Goal: Check status: Check status

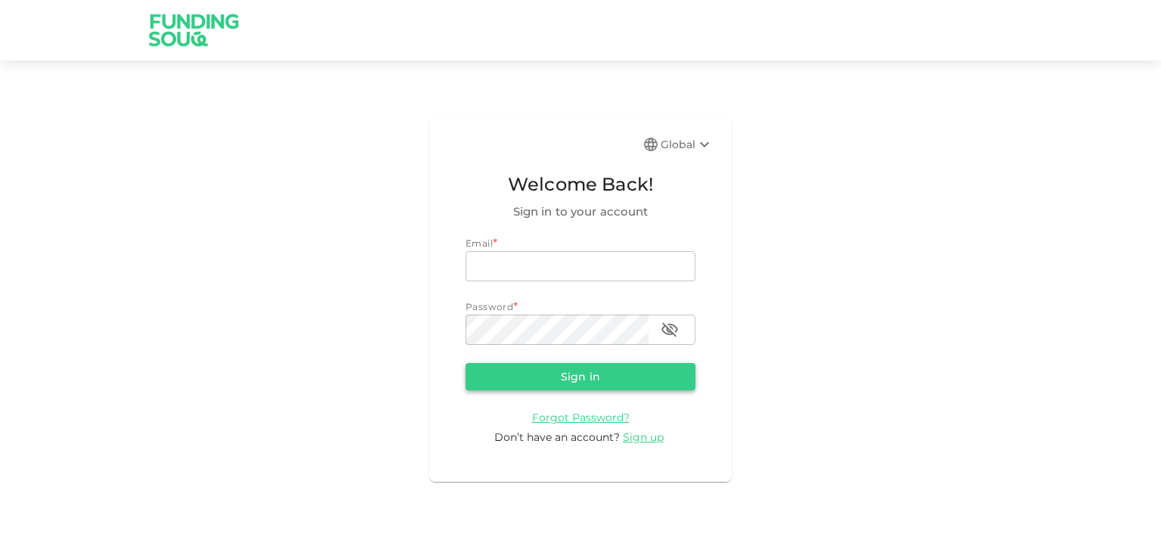
type input "[EMAIL_ADDRESS][DOMAIN_NAME]"
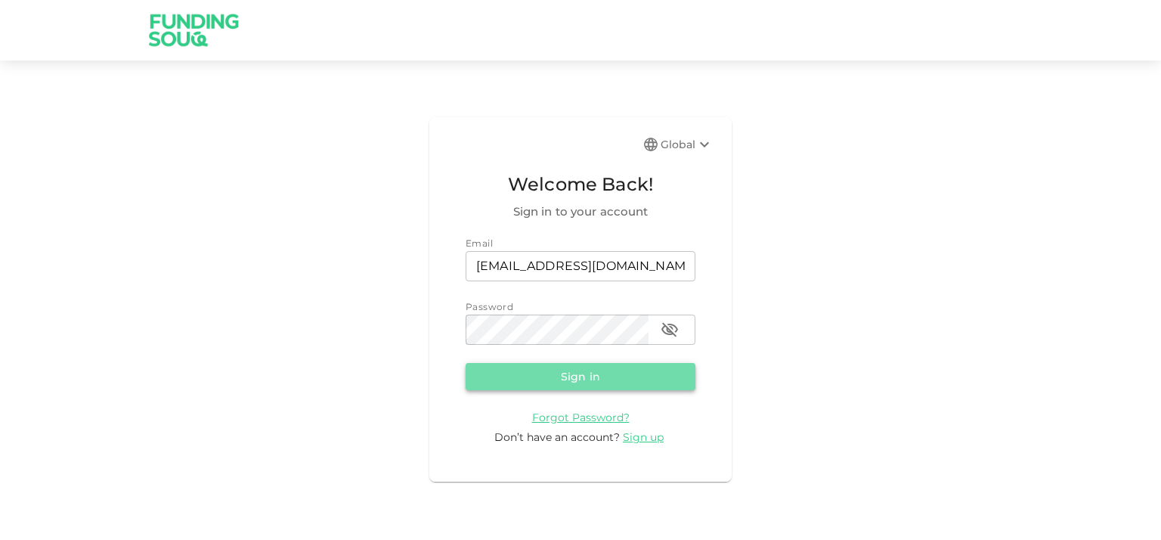
click at [584, 383] on button "Sign in" at bounding box center [581, 376] width 230 height 27
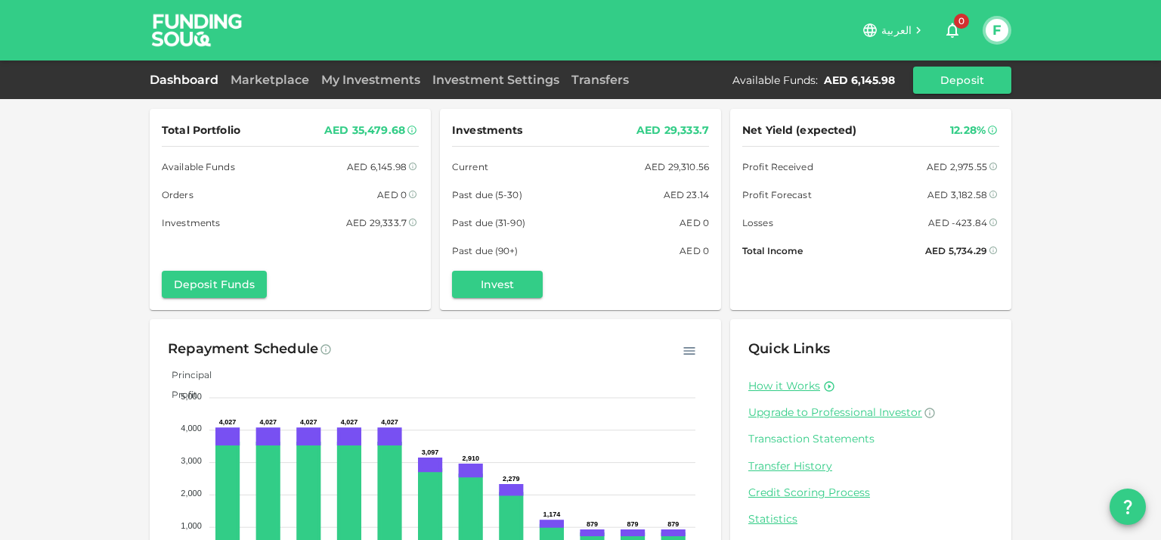
click at [816, 440] on link "Transaction Statements" at bounding box center [870, 439] width 245 height 14
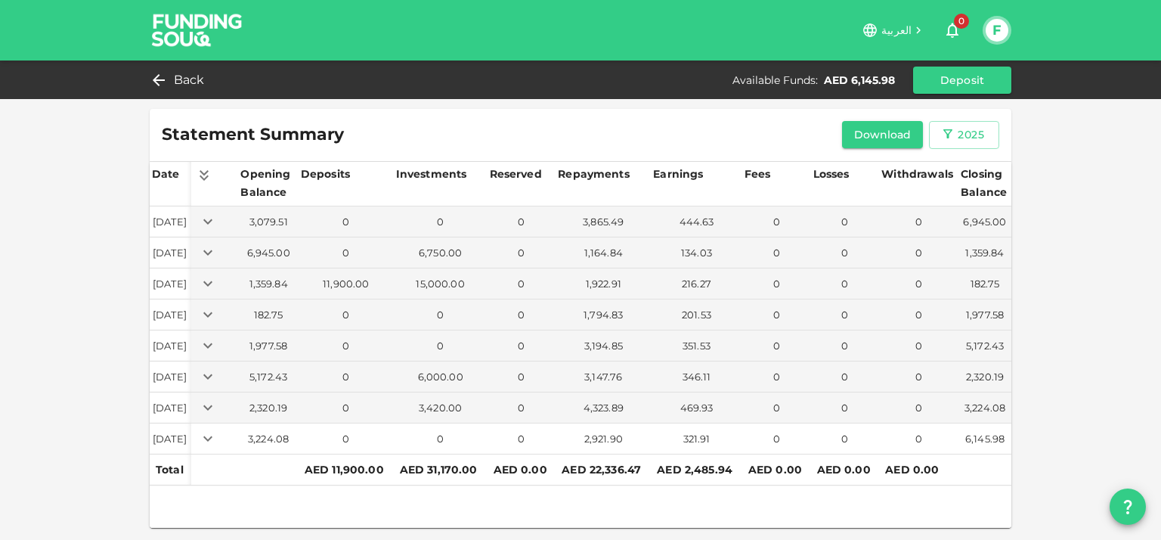
click at [217, 439] on icon "Expand" at bounding box center [208, 438] width 18 height 18
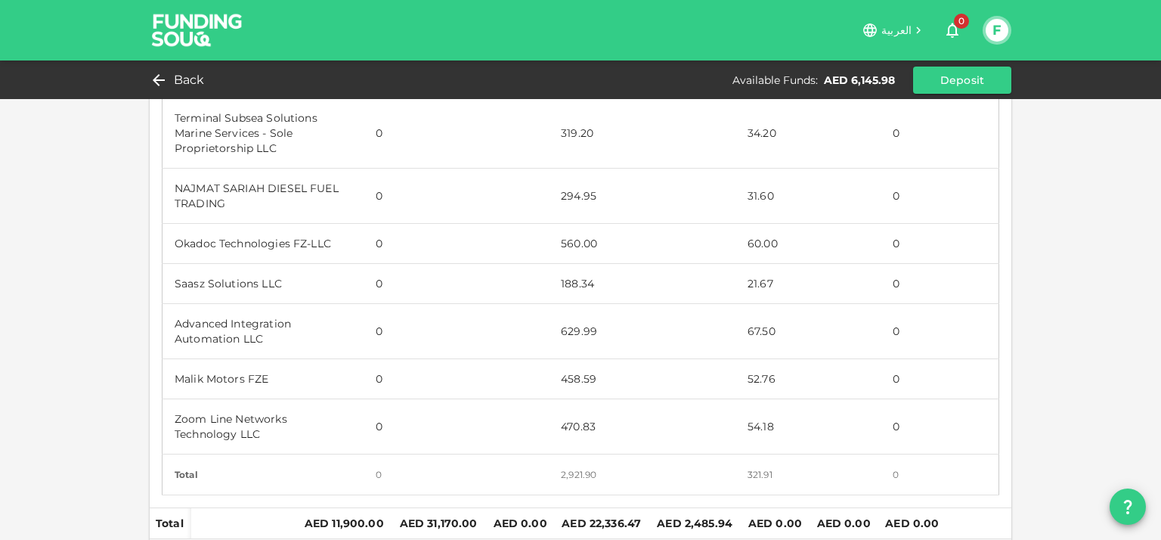
scroll to position [378, 0]
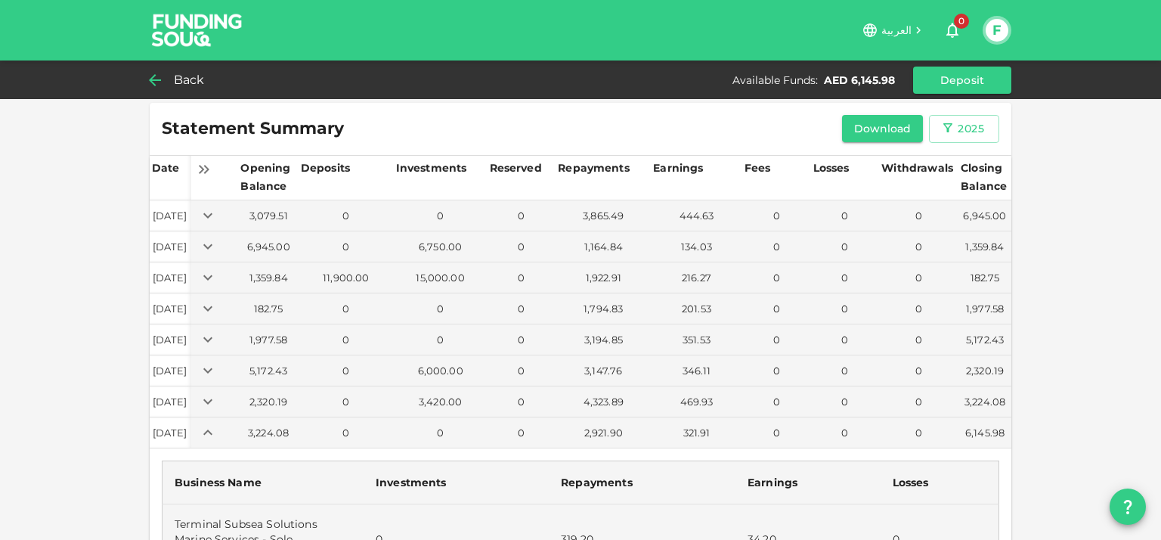
click at [150, 73] on icon at bounding box center [155, 80] width 18 height 18
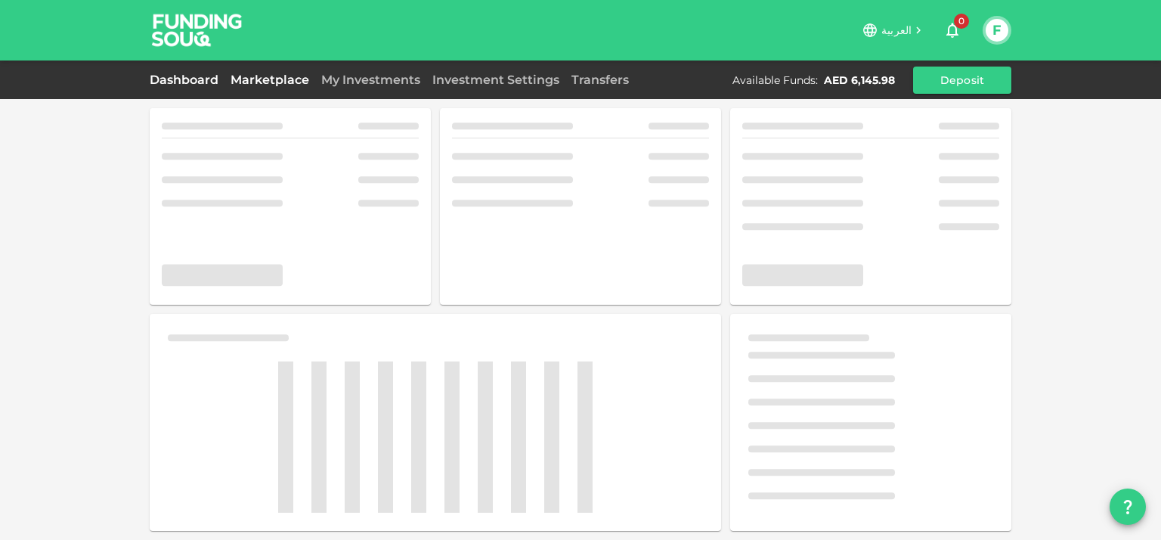
scroll to position [6, 0]
click at [236, 79] on link "Marketplace" at bounding box center [270, 80] width 91 height 14
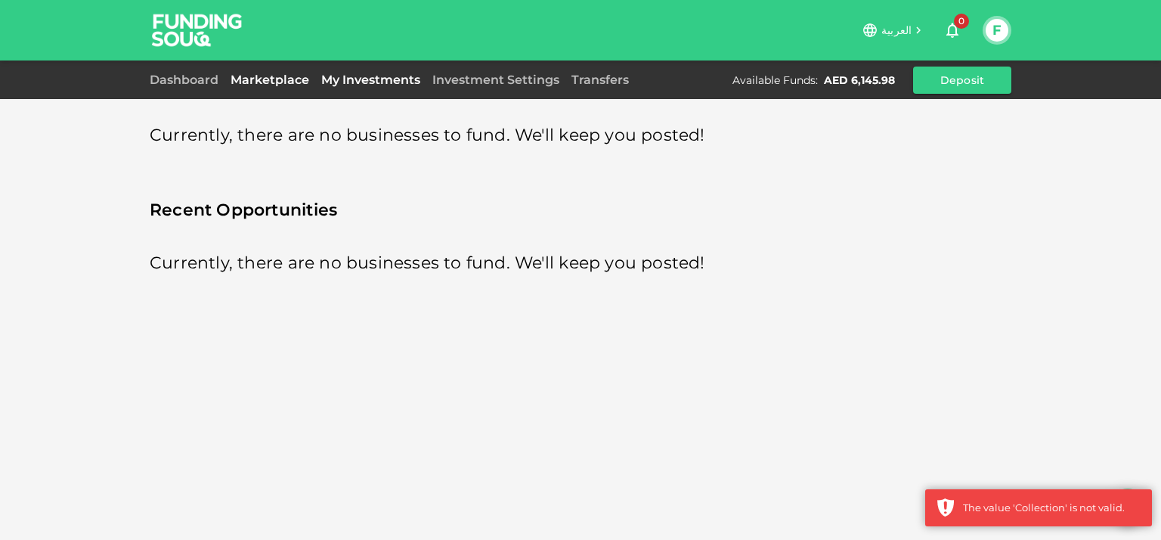
click at [396, 83] on link "My Investments" at bounding box center [370, 80] width 111 height 14
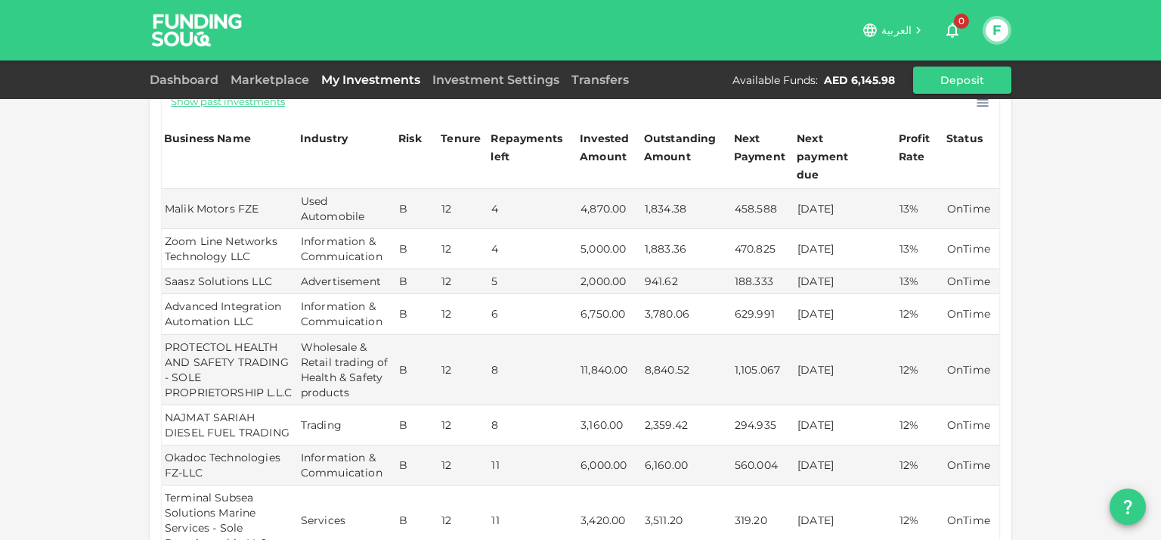
scroll to position [142, 0]
